Goal: Task Accomplishment & Management: Manage account settings

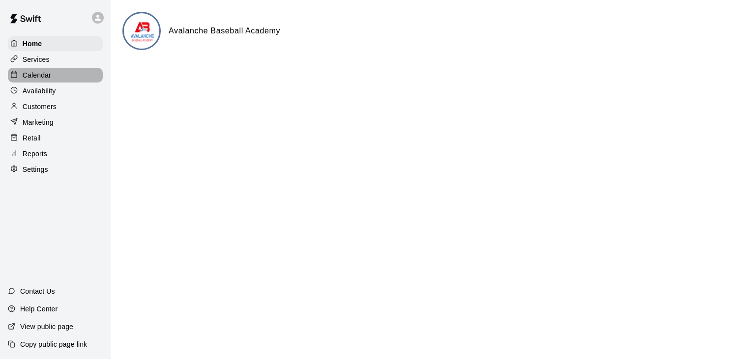
click at [50, 76] on p "Calendar" at bounding box center [37, 75] width 29 height 10
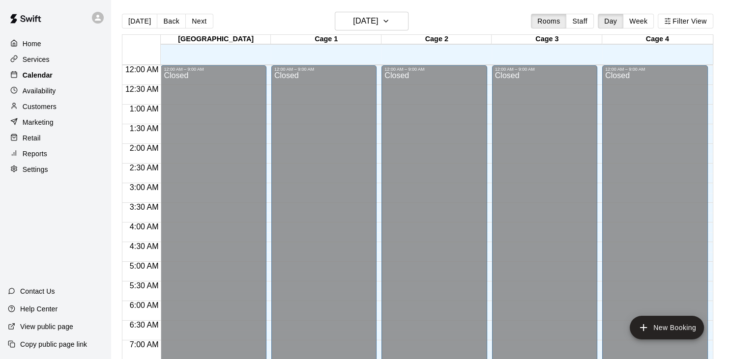
scroll to position [608, 0]
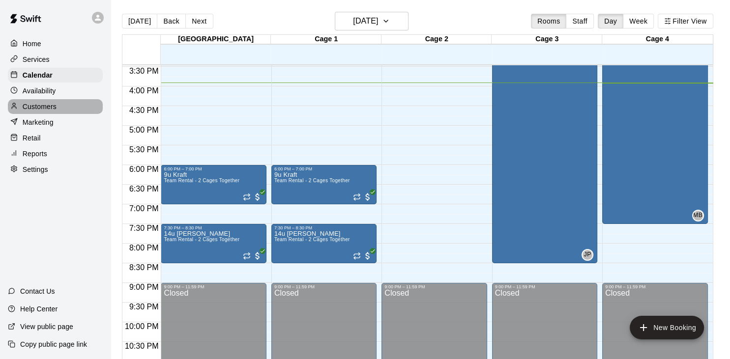
click at [44, 111] on p "Customers" at bounding box center [40, 107] width 34 height 10
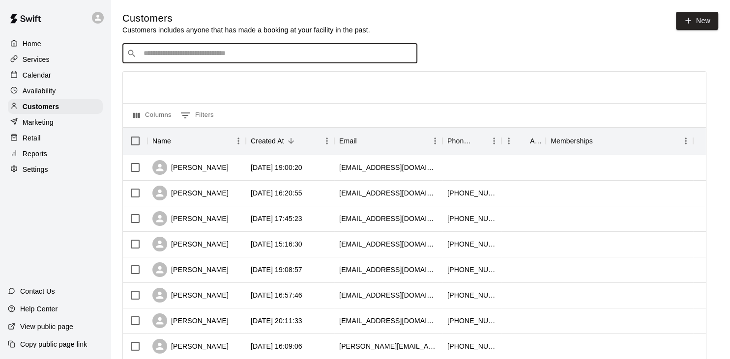
click at [243, 58] on input "Search customers by name or email" at bounding box center [277, 54] width 272 height 10
type input "***"
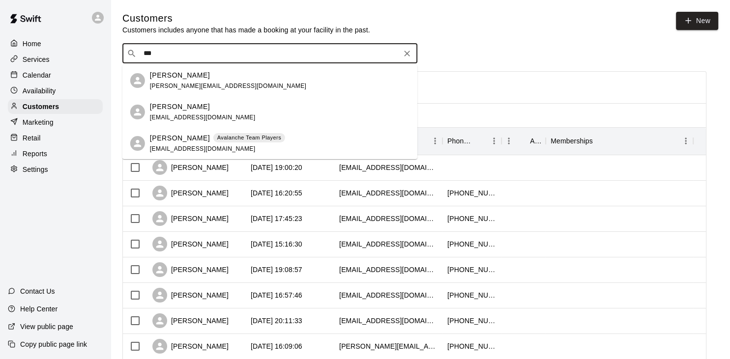
click at [189, 146] on span "[EMAIL_ADDRESS][DOMAIN_NAME]" at bounding box center [203, 148] width 106 height 7
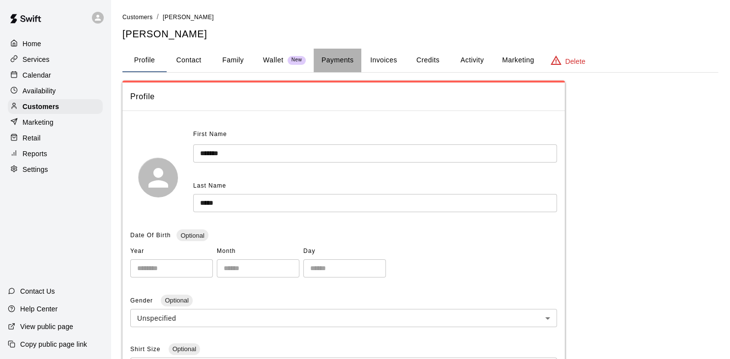
click at [343, 59] on button "Payments" at bounding box center [338, 61] width 48 height 24
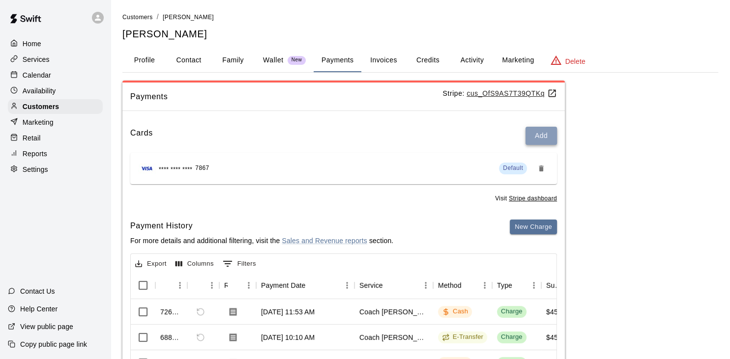
click at [547, 132] on button "Add" at bounding box center [540, 136] width 31 height 18
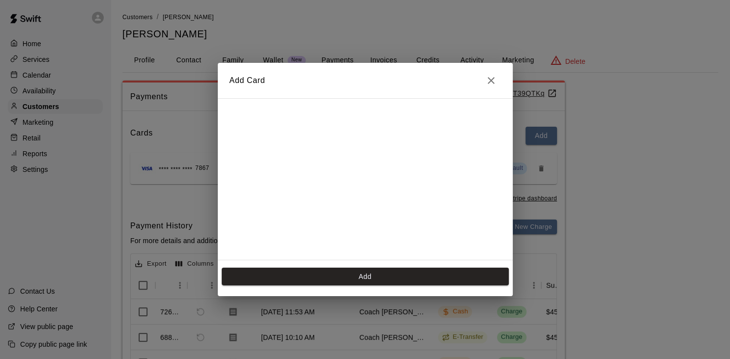
scroll to position [136, 0]
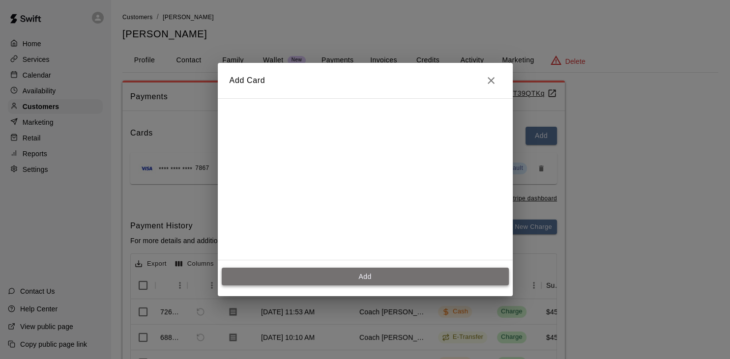
click at [372, 274] on button "Add" at bounding box center [365, 277] width 287 height 18
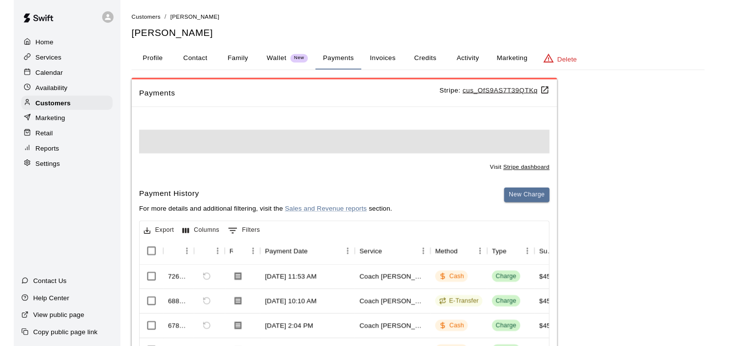
scroll to position [0, 0]
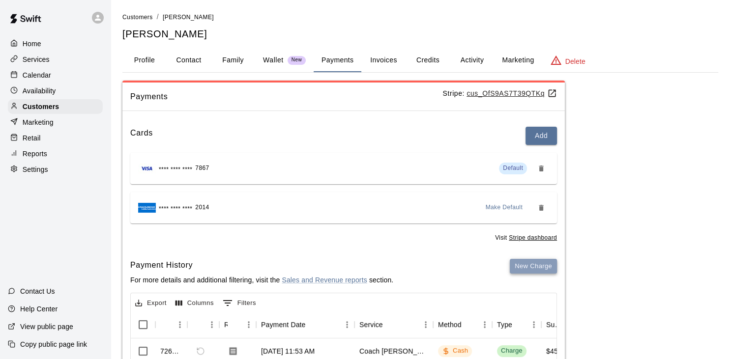
click at [522, 264] on button "New Charge" at bounding box center [533, 266] width 47 height 15
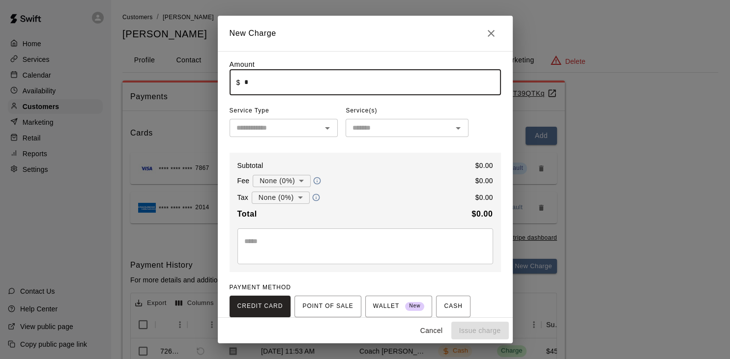
click at [301, 87] on input "*" at bounding box center [372, 82] width 257 height 26
type input "****"
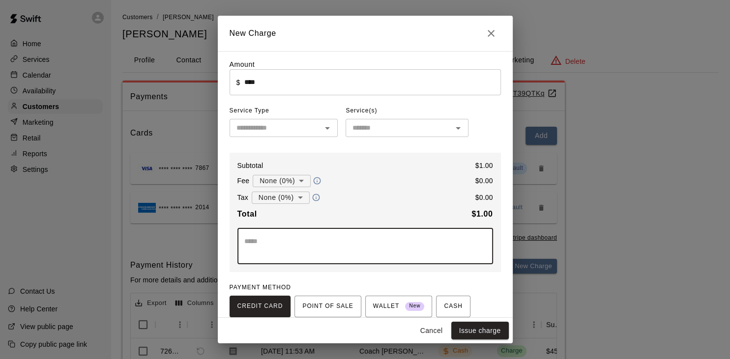
click at [375, 245] on textarea at bounding box center [365, 246] width 242 height 20
type textarea "****"
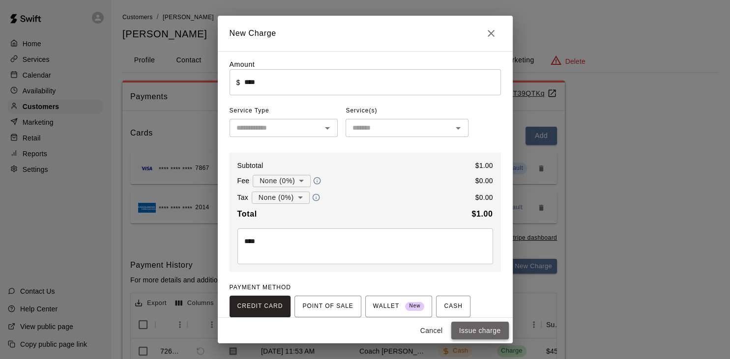
click at [483, 334] on button "Issue charge" at bounding box center [480, 331] width 58 height 18
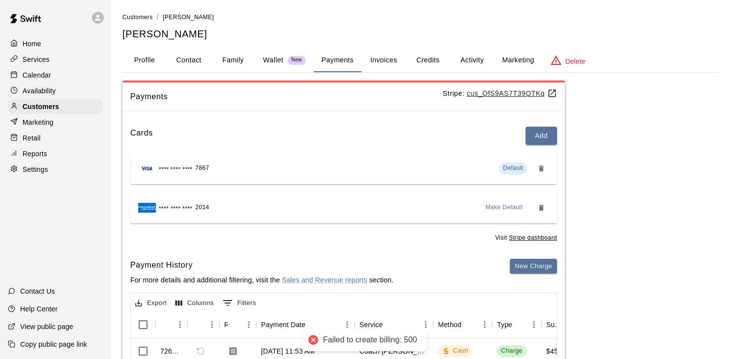
type input "*"
